Goal: Information Seeking & Learning: Learn about a topic

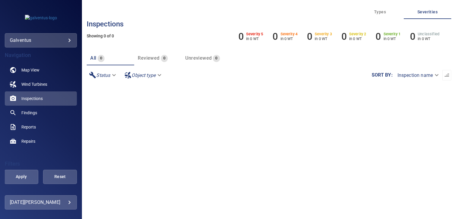
click at [103, 196] on section at bounding box center [269, 156] width 365 height 143
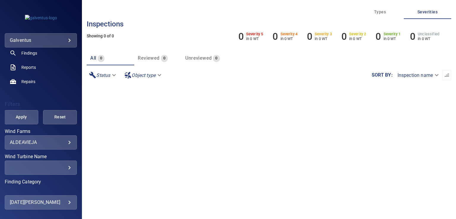
scroll to position [64, 0]
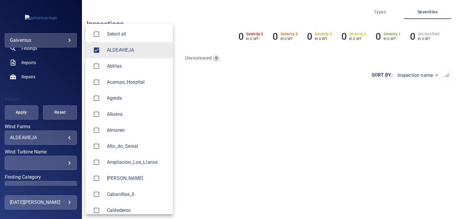
click at [43, 138] on body "**********" at bounding box center [228, 109] width 456 height 219
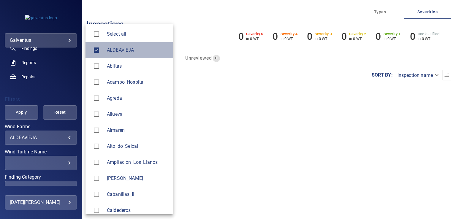
click at [127, 50] on span "ALDEAVIEJA" at bounding box center [137, 50] width 61 height 7
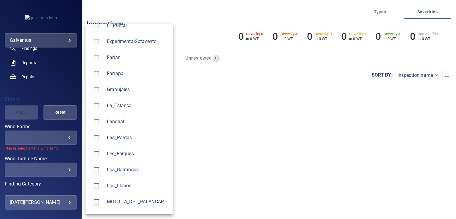
scroll to position [363, 0]
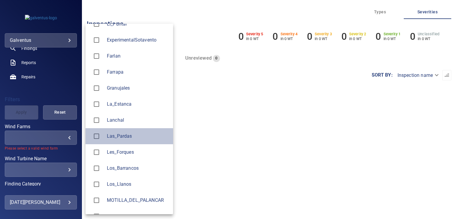
click at [135, 140] on li "Las_Pardas" at bounding box center [130, 136] width 88 height 16
type input "**********"
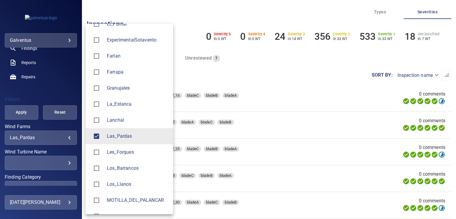
click at [48, 161] on div at bounding box center [228, 109] width 456 height 219
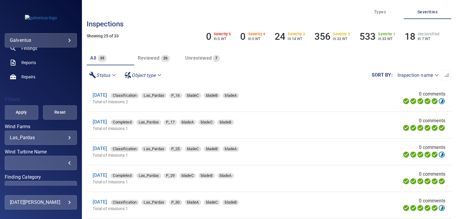
click at [48, 161] on div "​" at bounding box center [41, 163] width 62 height 6
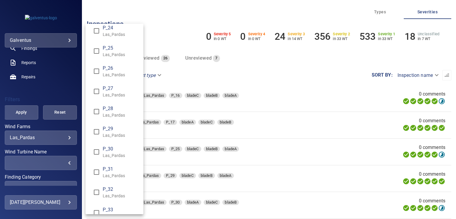
scroll to position [469, 0]
type input "**********"
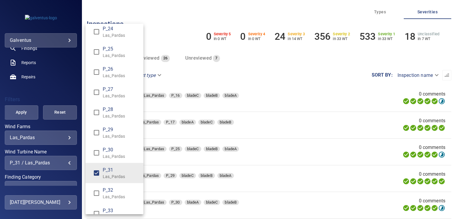
click at [23, 112] on div "Wind Turbine Name" at bounding box center [228, 109] width 456 height 219
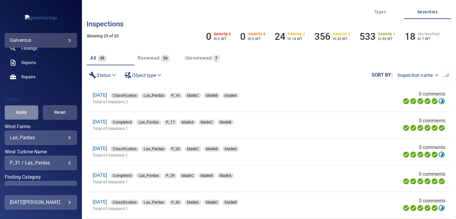
click at [23, 112] on span "Apply" at bounding box center [21, 112] width 19 height 7
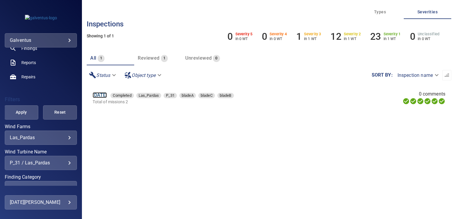
click at [107, 95] on link "[DATE]" at bounding box center [100, 95] width 14 height 6
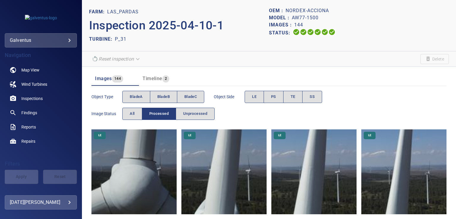
click at [127, 190] on img at bounding box center [134, 172] width 85 height 85
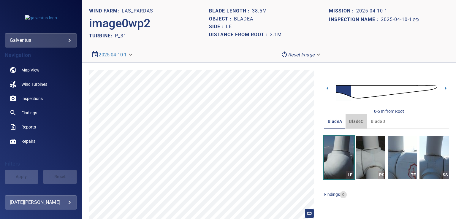
click at [356, 121] on span "bladeC" at bounding box center [356, 121] width 14 height 7
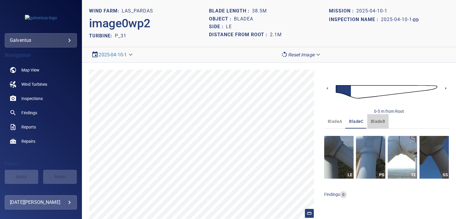
click at [371, 120] on span "bladeB" at bounding box center [378, 121] width 14 height 7
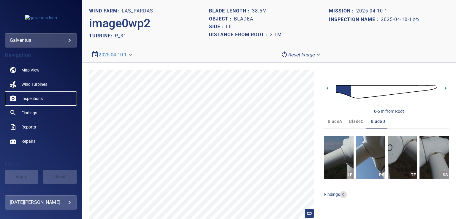
click at [34, 99] on span "Inspections" at bounding box center [31, 99] width 21 height 6
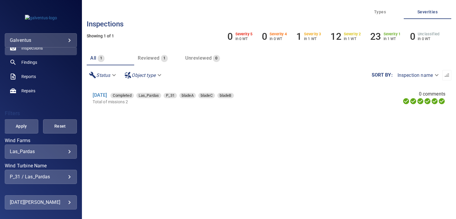
scroll to position [60, 0]
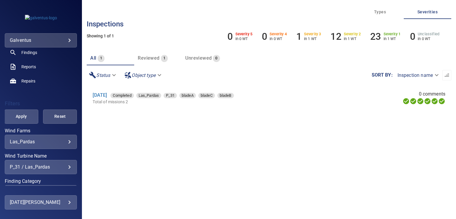
click at [55, 171] on div "**********" at bounding box center [41, 167] width 72 height 14
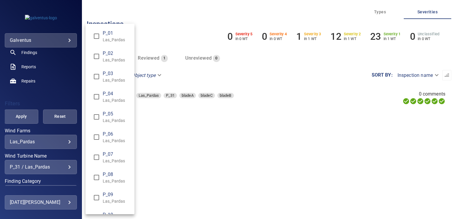
scroll to position [481, 0]
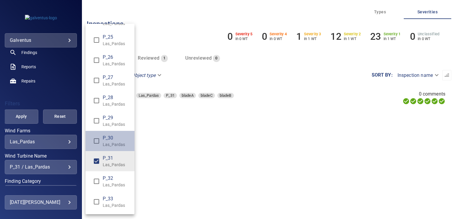
click at [112, 147] on p "Las_Pardas" at bounding box center [116, 145] width 27 height 6
type input "**********"
click at [18, 115] on div "Wind Turbine Name" at bounding box center [228, 109] width 456 height 219
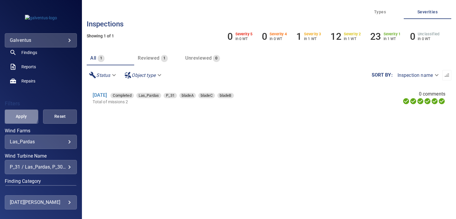
click at [18, 115] on span "Apply" at bounding box center [21, 116] width 19 height 7
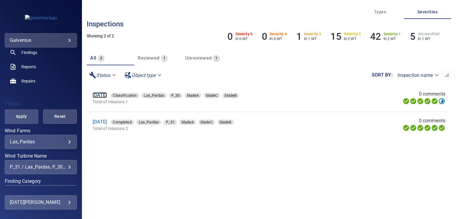
click at [107, 96] on link "[DATE]" at bounding box center [100, 95] width 14 height 6
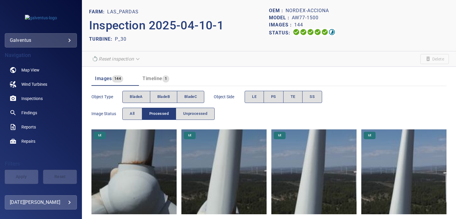
click at [139, 178] on img at bounding box center [134, 172] width 85 height 85
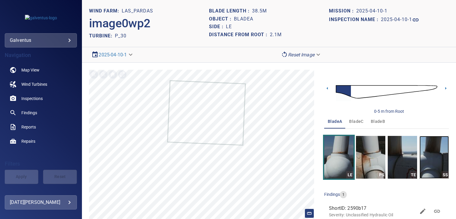
click at [427, 166] on img "button" at bounding box center [434, 157] width 29 height 43
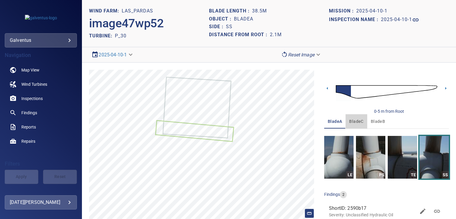
click at [351, 121] on span "bladeC" at bounding box center [356, 121] width 14 height 7
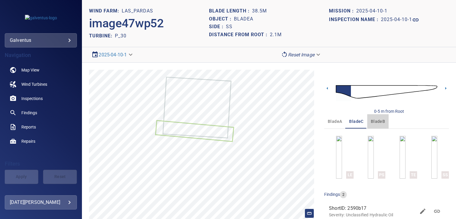
click at [376, 123] on span "bladeB" at bounding box center [378, 121] width 14 height 7
click at [78, 112] on div "**********" at bounding box center [41, 117] width 82 height 138
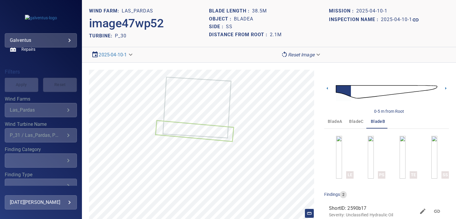
scroll to position [92, 0]
click at [51, 131] on div "**********" at bounding box center [41, 136] width 72 height 14
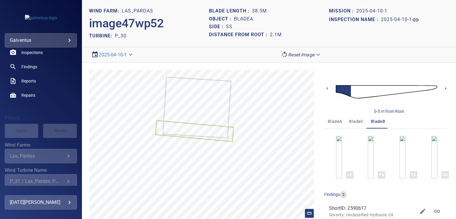
scroll to position [12, 0]
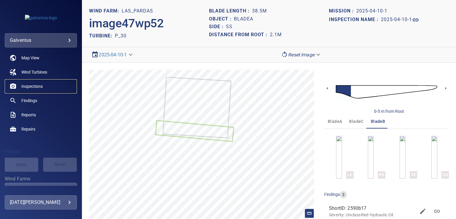
click at [31, 90] on link "Inspections" at bounding box center [41, 86] width 72 height 14
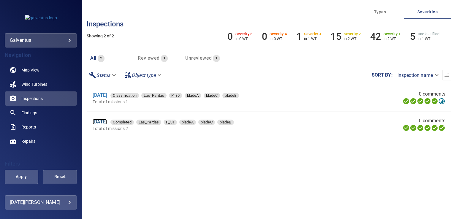
click at [102, 124] on link "[DATE]" at bounding box center [100, 122] width 14 height 6
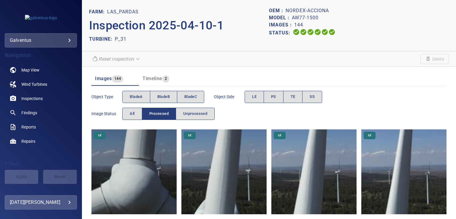
click at [149, 163] on img at bounding box center [134, 172] width 85 height 85
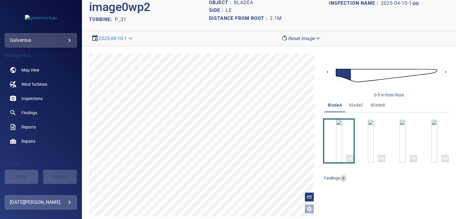
scroll to position [20, 0]
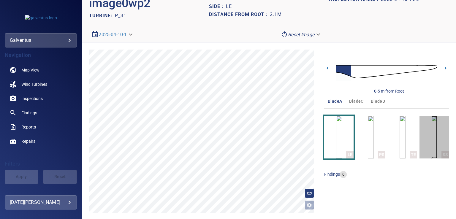
click at [433, 154] on img "button" at bounding box center [435, 137] width 6 height 43
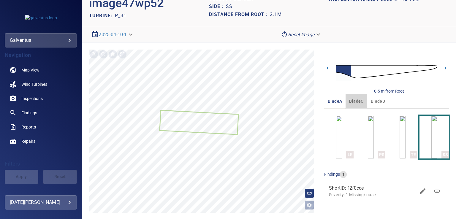
click at [351, 100] on span "bladeC" at bounding box center [356, 101] width 14 height 7
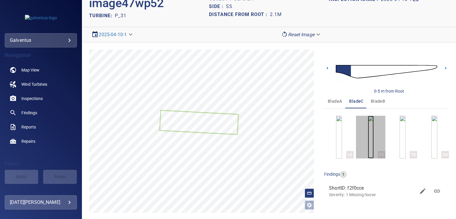
click at [368, 137] on img "button" at bounding box center [371, 137] width 6 height 43
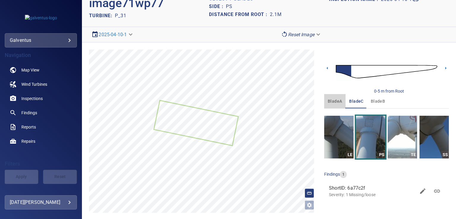
click at [333, 99] on span "bladeA" at bounding box center [335, 101] width 14 height 7
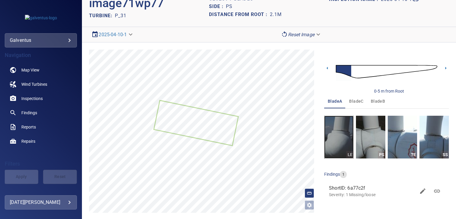
click at [342, 125] on img "button" at bounding box center [338, 137] width 29 height 43
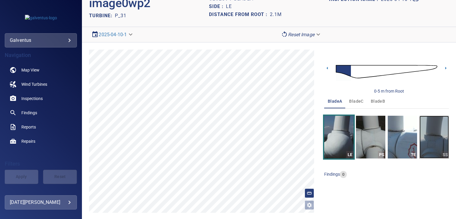
click at [433, 139] on img "button" at bounding box center [434, 137] width 29 height 43
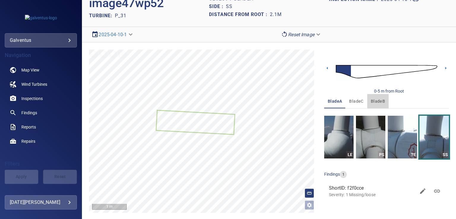
click at [379, 102] on span "bladeB" at bounding box center [378, 101] width 14 height 7
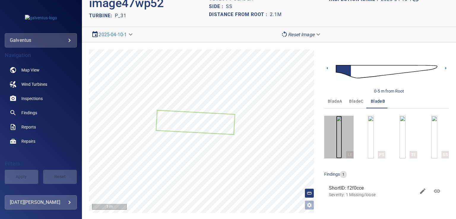
click at [339, 137] on img "button" at bounding box center [339, 137] width 6 height 43
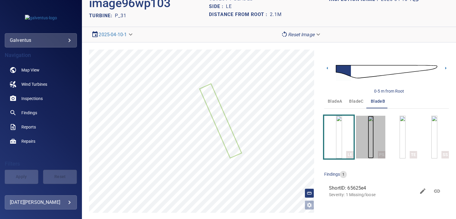
click at [368, 133] on img "button" at bounding box center [371, 137] width 6 height 43
